Goal: Transaction & Acquisition: Purchase product/service

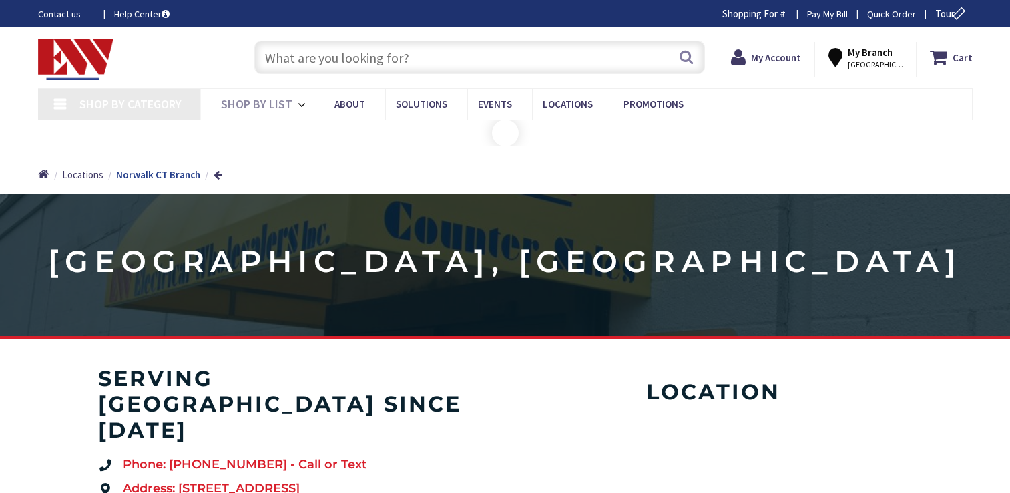
type input "[PERSON_NAME] (Echo) Park, [STREET_ADDRESS]"
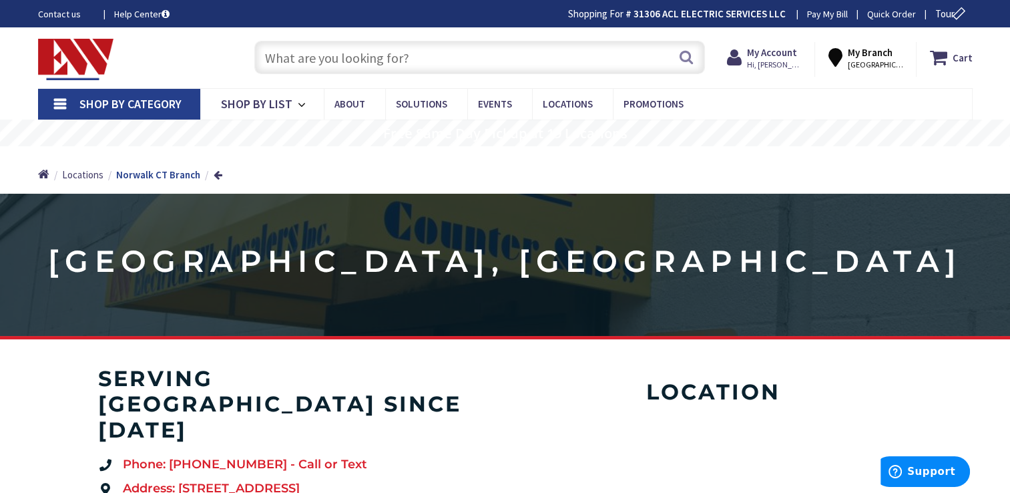
drag, startPoint x: 414, startPoint y: 60, endPoint x: 416, endPoint y: 53, distance: 7.0
click at [414, 59] on input "text" at bounding box center [479, 57] width 451 height 33
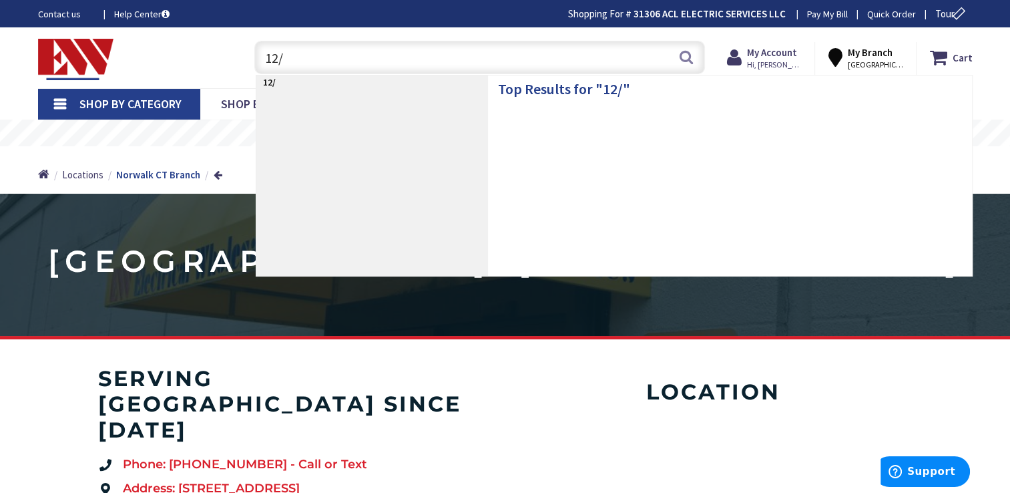
type input "12/2"
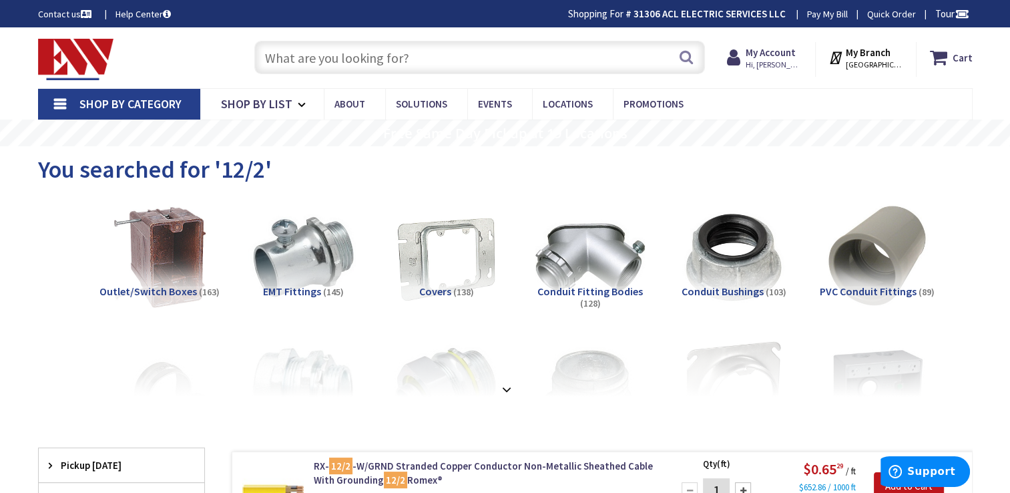
drag, startPoint x: 386, startPoint y: 59, endPoint x: 386, endPoint y: 36, distance: 22.7
click at [386, 55] on input "text" at bounding box center [479, 57] width 451 height 33
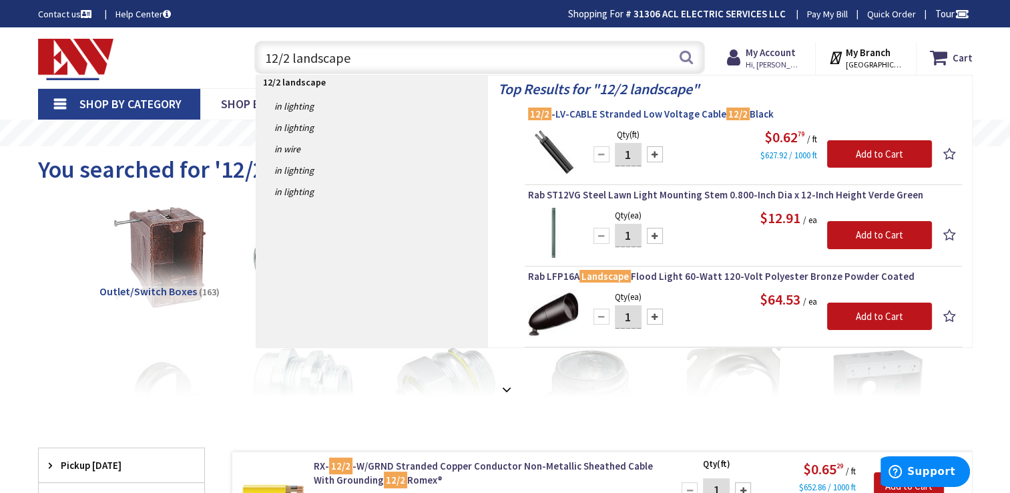
type input "12/2 landscape"
click at [630, 109] on span "12/2 -LV-CABLE Stranded Low Voltage Cable 12/2 Black" at bounding box center [743, 113] width 431 height 13
